Goal: Transaction & Acquisition: Purchase product/service

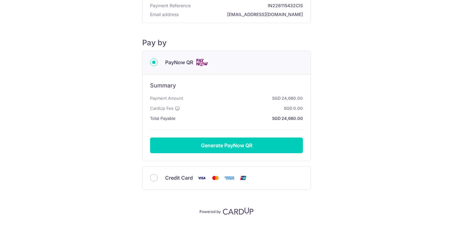
scroll to position [59, 0]
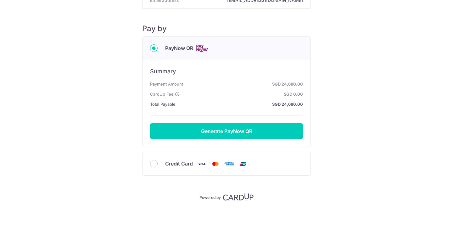
click at [150, 161] on div "Credit Card" at bounding box center [226, 164] width 153 height 8
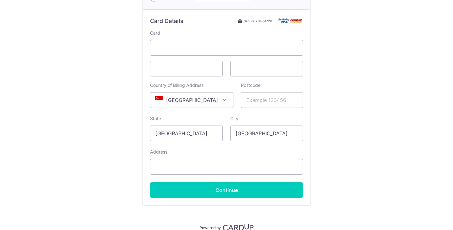
scroll to position [154, 0]
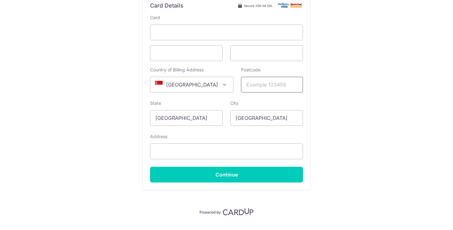
click at [250, 87] on input "Postcode" at bounding box center [272, 85] width 62 height 16
type input "570123"
click at [391, 63] on div "Payment Details Payment Amount SGD 24,680.00 Payment Reference IN226115432CIS E…" at bounding box center [226, 36] width 423 height 359
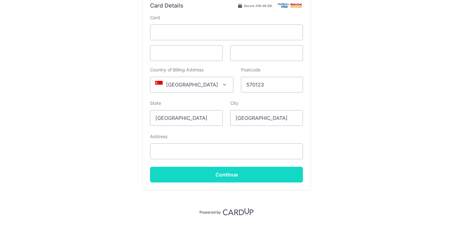
click at [229, 172] on input "Continue" at bounding box center [226, 175] width 153 height 16
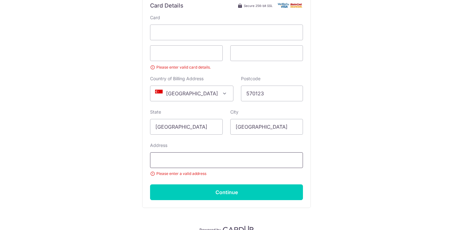
click at [197, 159] on input "Address" at bounding box center [226, 160] width 153 height 16
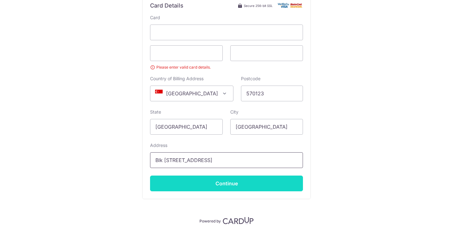
type input "Blk [STREET_ADDRESS]"
click at [156, 177] on input "Continue" at bounding box center [226, 184] width 153 height 16
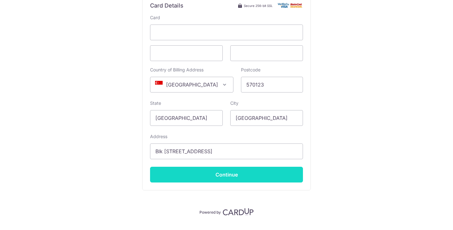
click at [246, 172] on input "Continue" at bounding box center [226, 175] width 153 height 16
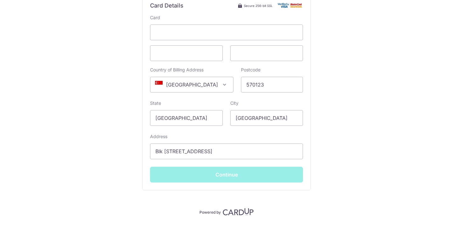
type input "**** 4989"
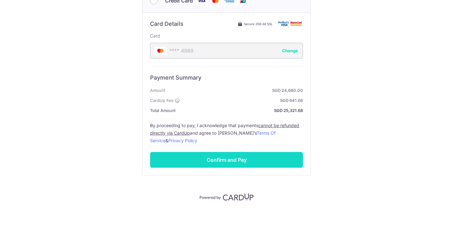
click at [247, 164] on input "Confirm and Pay" at bounding box center [226, 160] width 153 height 16
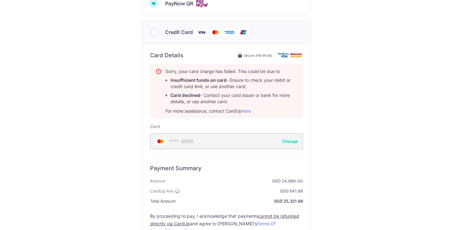
scroll to position [41, 0]
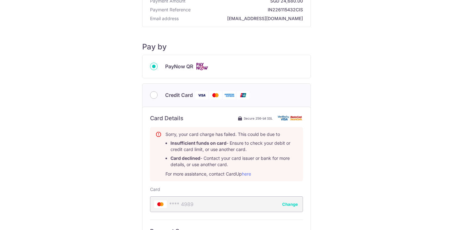
click at [157, 68] on div "PayNow QR" at bounding box center [226, 67] width 153 height 8
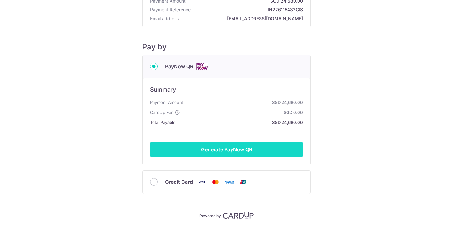
click at [199, 152] on button "Generate PayNow QR" at bounding box center [226, 150] width 153 height 16
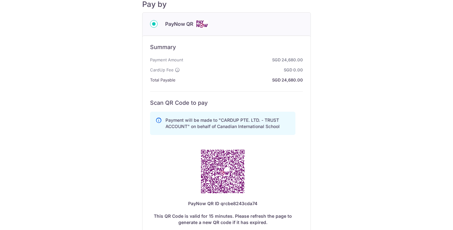
scroll to position [94, 0]
